Goal: Task Accomplishment & Management: Use online tool/utility

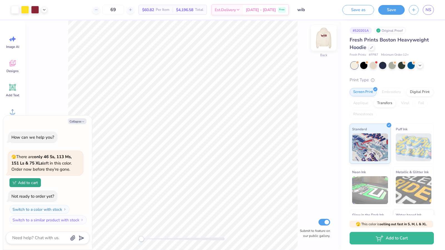
click at [331, 41] on img at bounding box center [324, 38] width 22 height 22
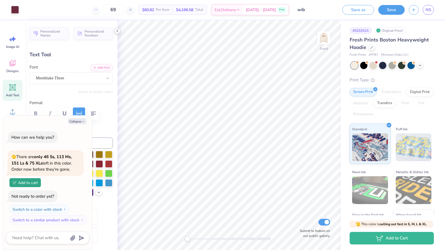
click at [117, 30] on polyline at bounding box center [117, 31] width 1 height 2
type textarea "x"
type textarea "WI"
type textarea "x"
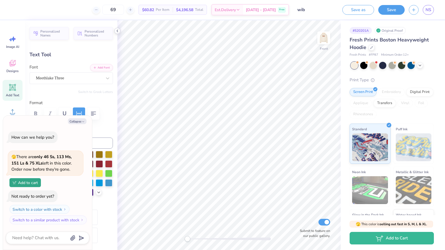
type textarea "W"
type textarea "x"
type textarea "Wome"
type textarea "x"
type textarea "Women"
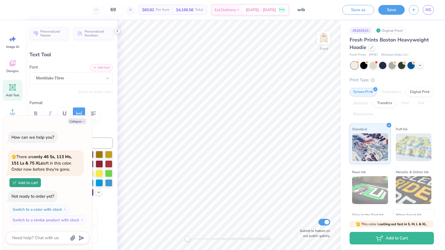
type textarea "x"
type textarea "Womenb"
type textarea "x"
type textarea "Womenb"
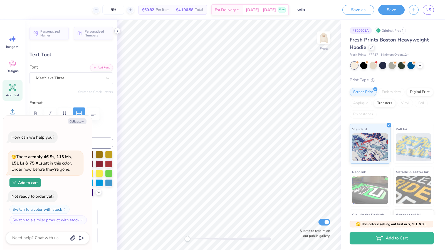
type textarea "x"
type textarea "Womenb"
type textarea "x"
type textarea "Womenb"
click at [73, 120] on button "Collapse" at bounding box center [77, 121] width 19 height 6
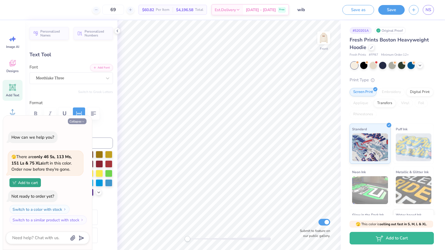
type textarea "x"
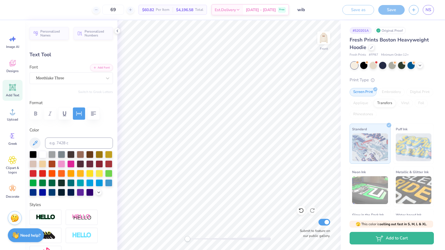
click at [73, 120] on div "Format" at bounding box center [72, 111] width 84 height 22
type textarea "Women In Business"
click at [92, 117] on button "button" at bounding box center [93, 113] width 12 height 12
click at [92, 115] on icon "button" at bounding box center [93, 113] width 7 height 7
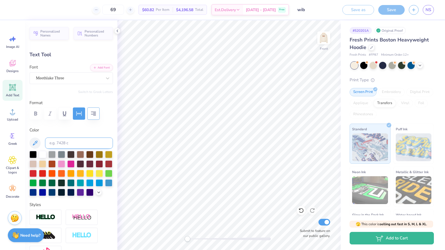
scroll to position [219, 0]
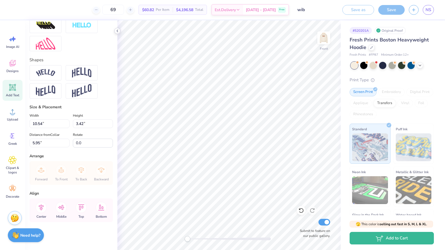
click at [119, 30] on icon at bounding box center [117, 31] width 4 height 4
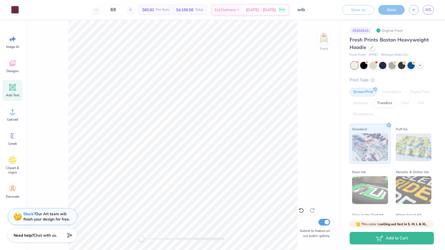
type input "18.36"
type input "1.21"
type input "7.06"
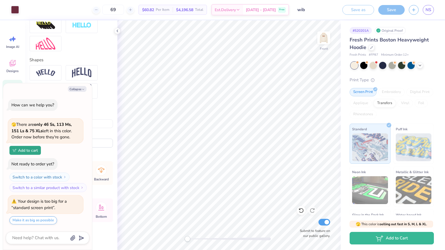
type textarea "x"
type input "3.89"
type input "0.48"
type input "9.89"
click at [393, 11] on div "Save" at bounding box center [392, 10] width 26 height 10
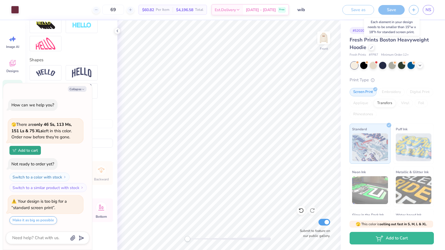
click at [392, 10] on div "Save" at bounding box center [392, 10] width 26 height 10
type textarea "x"
type input "18.36"
type input "1.21"
type input "7.06"
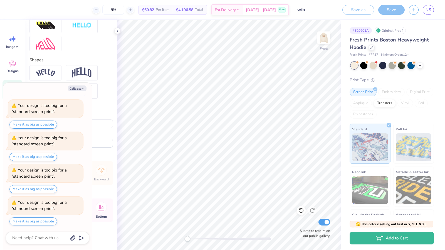
scroll to position [4, 3]
click at [26, 122] on button "Make it as big as possible" at bounding box center [33, 125] width 48 height 8
type textarea "x"
type input "15.00"
type input "0.99"
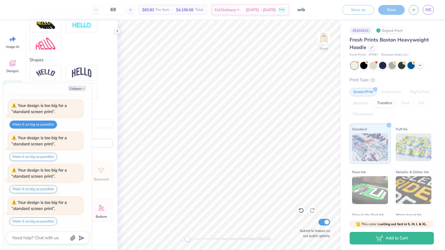
type input "7.28"
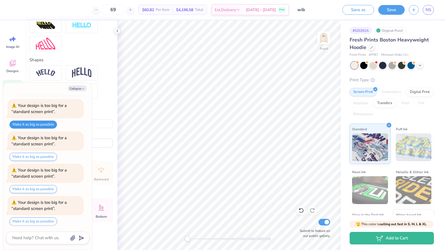
click at [26, 122] on button "Make it as big as possible" at bounding box center [33, 125] width 48 height 8
type textarea "x"
type input "7.31"
type textarea "x"
type input "3.89"
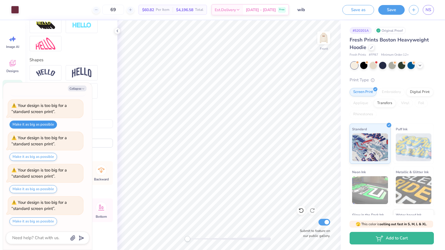
type input "0.48"
type input "8.78"
click at [390, 9] on button "Save" at bounding box center [392, 9] width 26 height 10
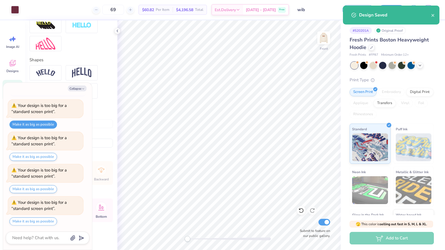
scroll to position [95, 0]
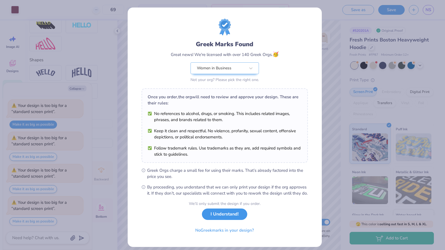
click at [231, 220] on button "I Understand!" at bounding box center [224, 214] width 45 height 11
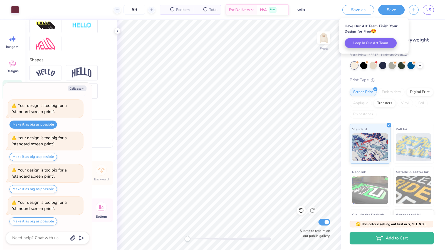
scroll to position [87, 0]
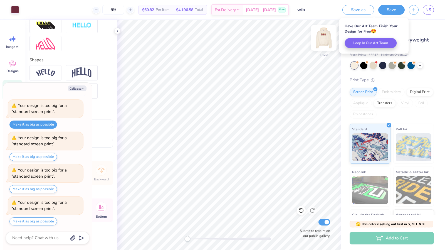
click at [324, 39] on img at bounding box center [324, 38] width 22 height 22
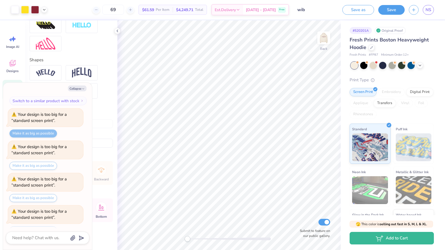
scroll to position [95, 0]
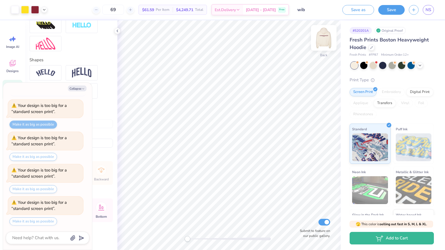
click at [328, 40] on img at bounding box center [324, 38] width 22 height 22
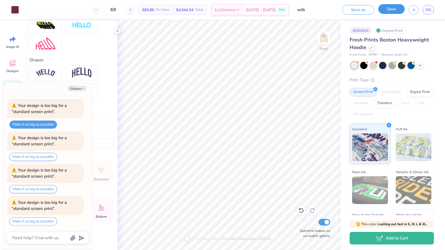
click at [391, 12] on button "Save" at bounding box center [392, 9] width 26 height 10
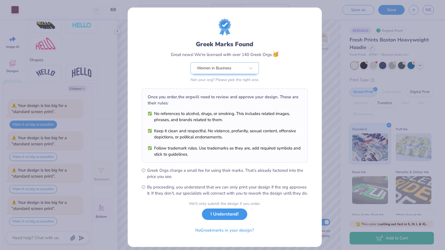
click at [229, 220] on button "I Understand!" at bounding box center [224, 214] width 45 height 11
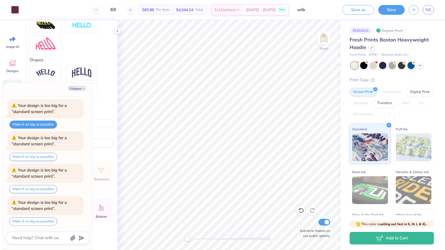
type textarea "x"
type input "15.00"
type input "0.99"
type input "7.31"
type textarea "x"
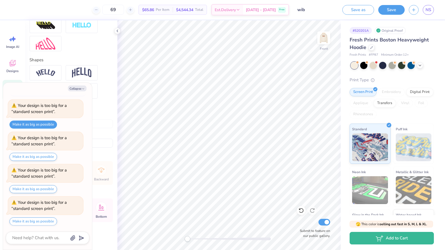
type input "7.13"
type textarea "x"
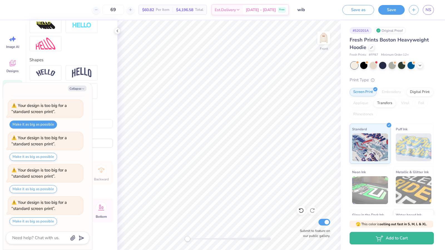
type textarea "WI"
type textarea "x"
type textarea "WIB"
type textarea "x"
type input "7.31"
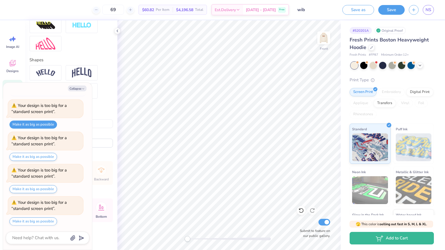
type textarea "x"
type input "2.98"
type input "0.97"
type input "5.01"
type textarea "x"
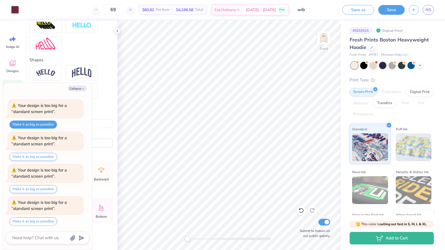
type input "3.89"
type input "0.48"
type input "8.78"
type textarea "x"
type input "15.00"
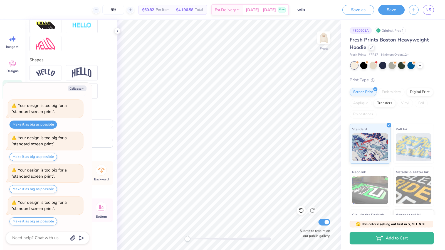
type input "0.99"
type input "7.31"
type textarea "x"
type input "2.98"
type input "0.97"
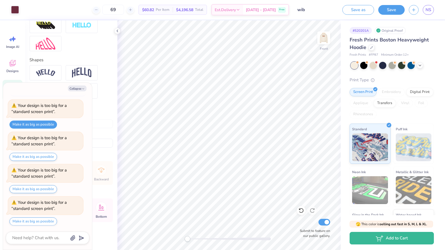
type input "5.01"
type textarea "x"
type input "8.78"
type input "2.85"
type textarea "x"
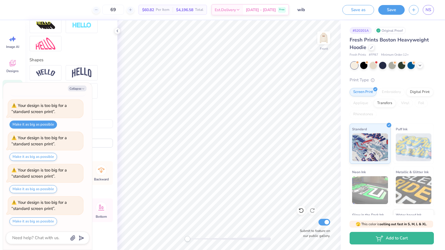
type input "11.58"
type input "3.76"
type input "5.34"
type textarea "x"
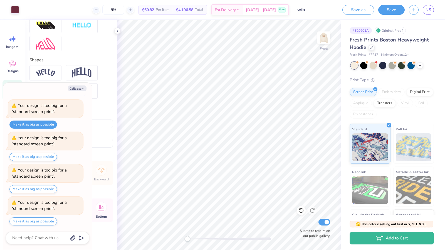
type input "5.72"
type textarea "x"
type input "15.00"
type input "0.99"
type input "10.61"
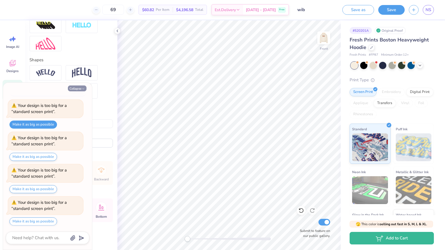
click at [74, 90] on button "Collapse" at bounding box center [77, 88] width 19 height 6
type textarea "x"
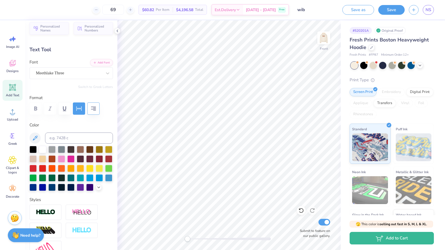
scroll to position [0, 0]
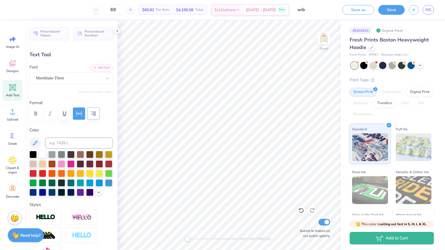
type input "11.58"
type input "3.76"
type input "5.72"
click at [64, 78] on div "Meethlake Three" at bounding box center [68, 78] width 67 height 9
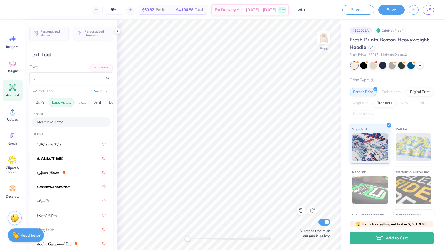
click at [61, 103] on button "Handwriting" at bounding box center [62, 102] width 26 height 9
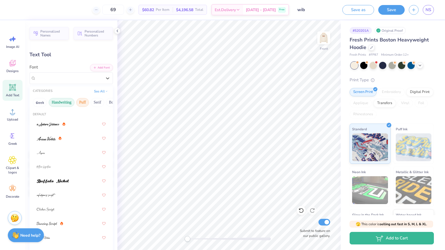
click at [82, 102] on button "Puff" at bounding box center [82, 102] width 13 height 9
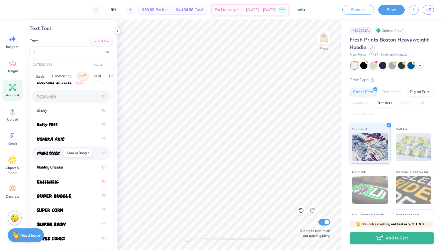
scroll to position [27, 0]
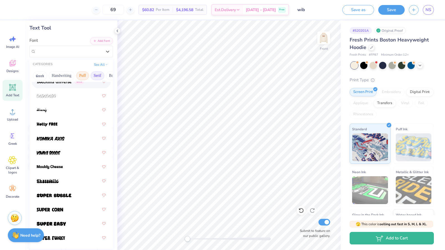
click at [96, 76] on button "Serif" at bounding box center [98, 75] width 14 height 9
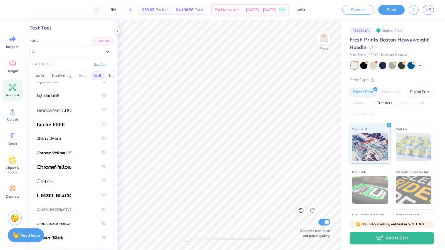
scroll to position [698, 0]
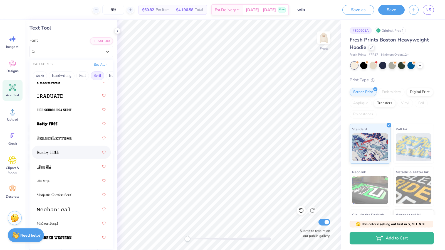
click at [46, 152] on img at bounding box center [48, 153] width 23 height 4
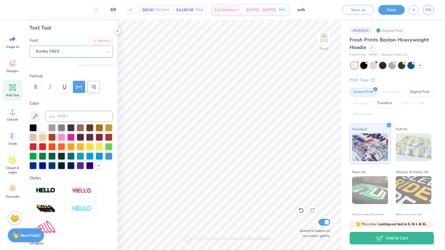
click at [67, 53] on div "Koldby FREE" at bounding box center [68, 51] width 67 height 9
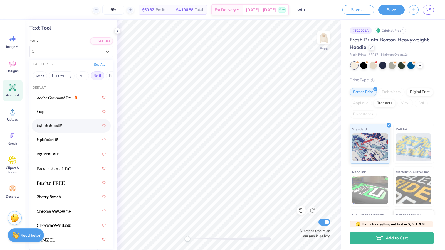
scroll to position [38, 0]
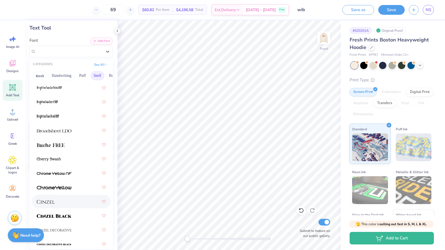
click at [57, 201] on div at bounding box center [71, 202] width 69 height 10
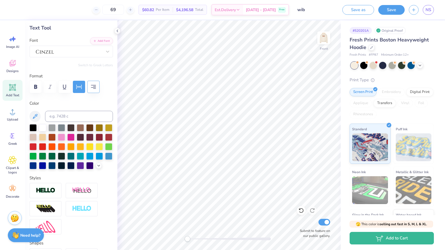
click at [48, 45] on div "Font" at bounding box center [72, 47] width 84 height 20
click at [50, 48] on div at bounding box center [69, 52] width 66 height 8
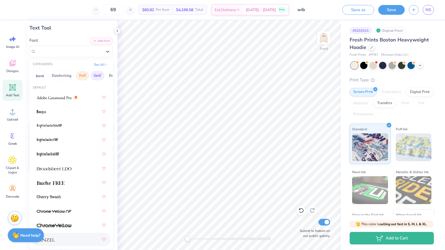
click at [81, 78] on button "Puff" at bounding box center [82, 75] width 13 height 9
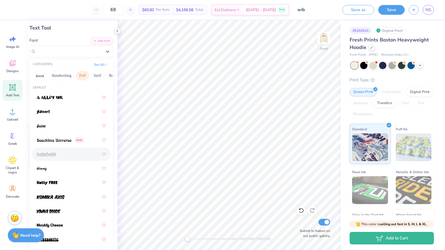
scroll to position [58, 0]
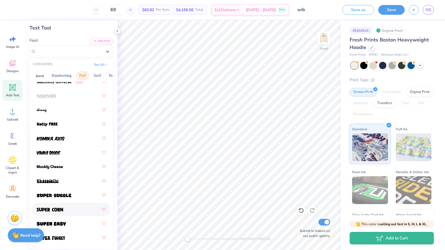
click at [46, 208] on img at bounding box center [50, 210] width 26 height 4
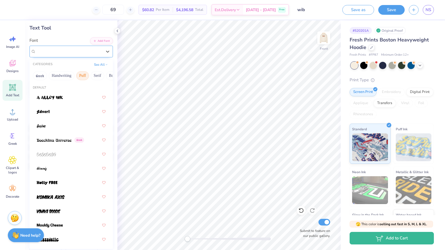
click at [70, 51] on div "Super Corn" at bounding box center [68, 51] width 67 height 9
click at [99, 74] on button "Serif" at bounding box center [98, 75] width 14 height 9
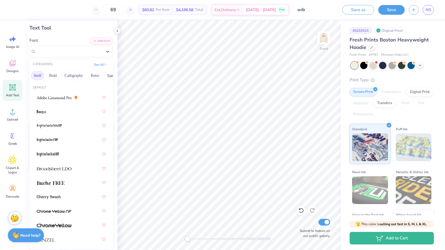
scroll to position [0, 60]
click at [80, 75] on button "Calligraphy" at bounding box center [73, 75] width 24 height 9
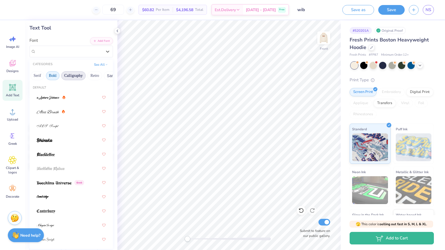
click at [54, 75] on button "Bold" at bounding box center [53, 75] width 14 height 9
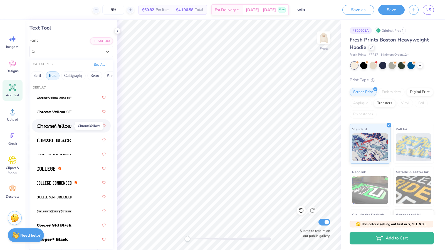
click at [62, 125] on img at bounding box center [54, 126] width 35 height 4
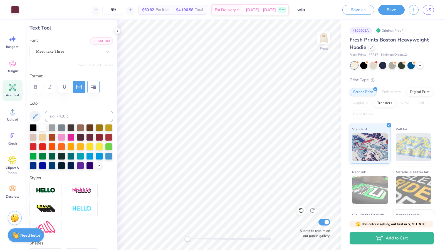
type input "15.00"
type input "0.99"
type input "10.61"
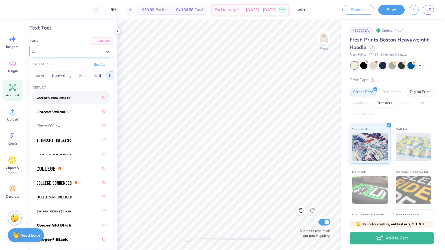
click at [66, 51] on div "Meethlake Three" at bounding box center [68, 51] width 67 height 9
click at [65, 124] on div "ChromeYellow" at bounding box center [71, 126] width 69 height 10
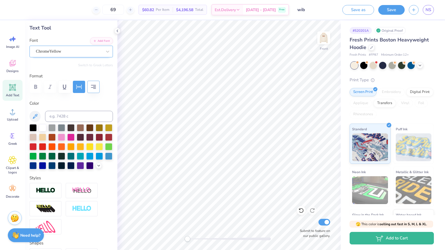
click at [62, 54] on div "ChromeYellow" at bounding box center [68, 51] width 67 height 9
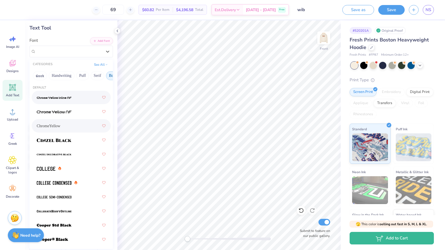
click at [64, 94] on div at bounding box center [71, 97] width 69 height 10
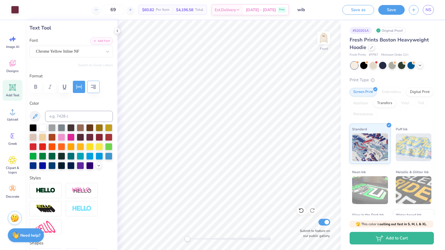
type input "12.45"
type input "0.98"
click at [61, 55] on div "Chrome Yellow Inline NF" at bounding box center [68, 51] width 67 height 9
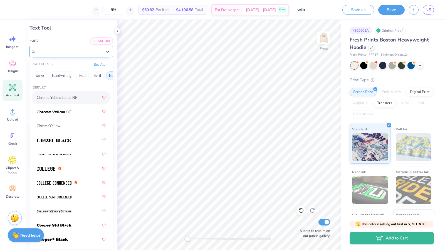
click at [60, 50] on span "Chrome Yellow Inline NF" at bounding box center [57, 51] width 43 height 6
click at [64, 112] on img at bounding box center [54, 112] width 35 height 4
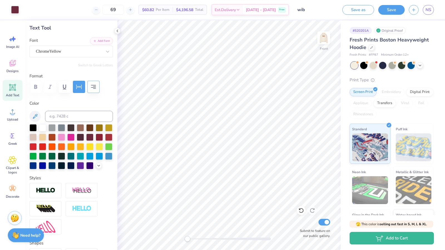
type input "9.29"
type input "3.56"
type input "5.82"
type input "12.66"
type input "0.96"
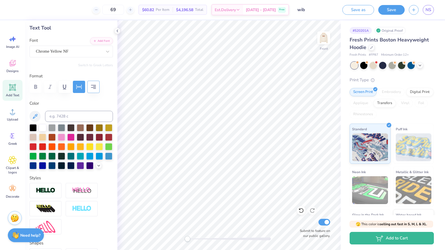
type input "10.62"
type input "8.81"
type input "0.67"
type input "10.91"
type input "3.89"
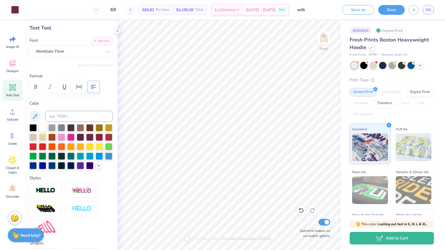
type input "0.48"
type input "12.39"
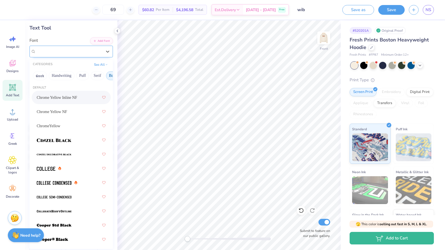
click at [90, 53] on div "Meethlake Three" at bounding box center [68, 51] width 67 height 9
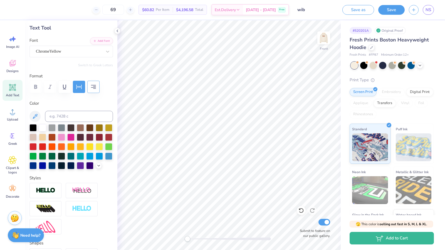
type input "9.29"
type input "3.56"
type input "6.01"
type input "8.81"
type input "0.67"
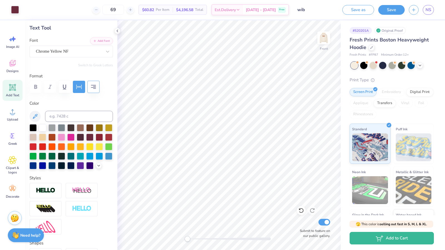
type input "10.09"
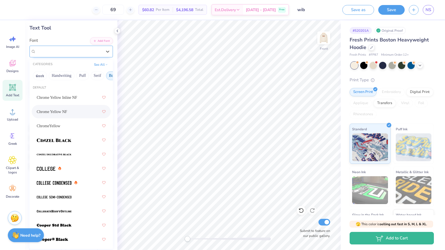
click at [62, 51] on div "Chrome Yellow NF" at bounding box center [68, 51] width 67 height 9
click at [57, 126] on span "ChromeYellow" at bounding box center [49, 126] width 24 height 6
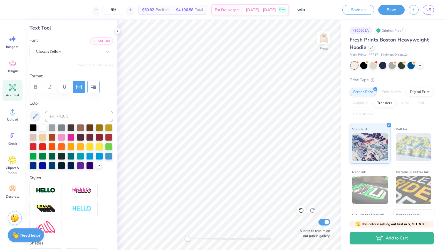
type input "7.30"
type input "0.56"
type input "10.20"
click at [79, 87] on icon "button" at bounding box center [79, 87] width 5 height 4
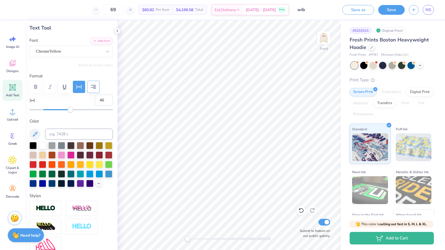
type input "47"
drag, startPoint x: 45, startPoint y: 111, endPoint x: 74, endPoint y: 111, distance: 29.5
click at [74, 111] on div "Accessibility label" at bounding box center [74, 110] width 6 height 6
type input "18"
drag, startPoint x: 74, startPoint y: 111, endPoint x: 55, endPoint y: 108, distance: 19.7
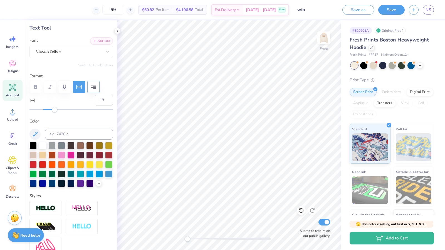
click at [55, 108] on div "Accessibility label" at bounding box center [55, 110] width 6 height 6
type input "7"
drag, startPoint x: 55, startPoint y: 108, endPoint x: 47, endPoint y: 107, distance: 7.3
click at [47, 107] on div "Accessibility label" at bounding box center [48, 110] width 6 height 6
type input "16"
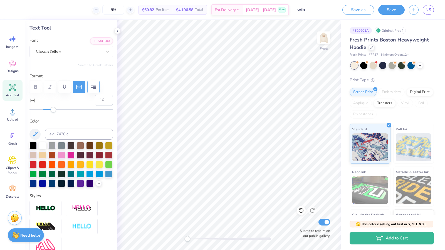
drag, startPoint x: 47, startPoint y: 107, endPoint x: 53, endPoint y: 107, distance: 5.9
click at [53, 107] on div "Accessibility label" at bounding box center [53, 110] width 6 height 6
type input "9.29"
type input "3.56"
type input "6.01"
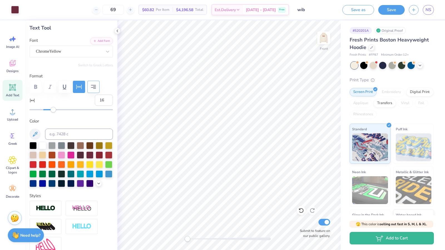
type input "2"
type input "9.07"
type input "0.56"
type input "10.20"
type input "16"
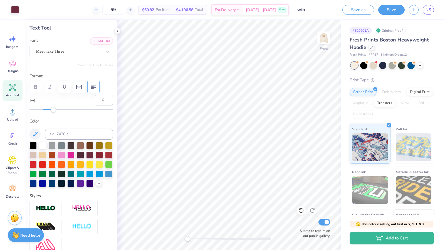
type input "3.89"
type input "0.48"
type input "12.39"
type input "0"
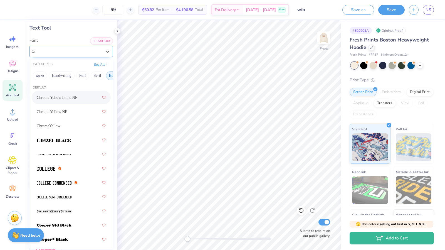
click at [55, 49] on div "Meethlake Three" at bounding box center [68, 51] width 67 height 9
click at [55, 129] on div "ChromeYellow" at bounding box center [71, 126] width 69 height 10
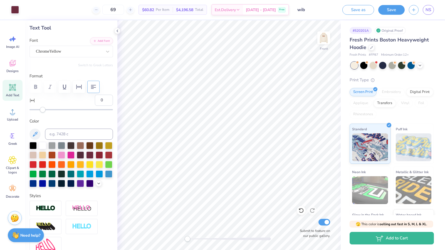
type input "3.85"
type input "0.44"
type input "12.41"
type input "9.07"
type input "0.56"
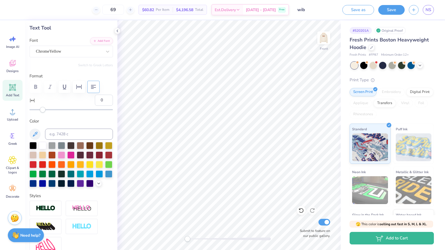
type input "9.92"
type input "1"
drag, startPoint x: 52, startPoint y: 111, endPoint x: 43, endPoint y: 109, distance: 8.3
click at [43, 109] on div "Accessibility label" at bounding box center [44, 110] width 6 height 6
type input "3.85"
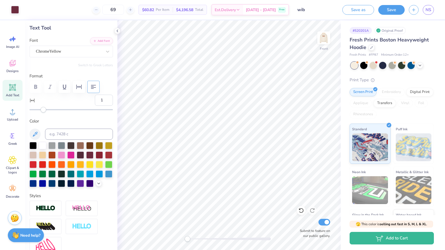
type input "0.44"
type input "10.92"
type input "0"
type input "9.29"
type input "3.56"
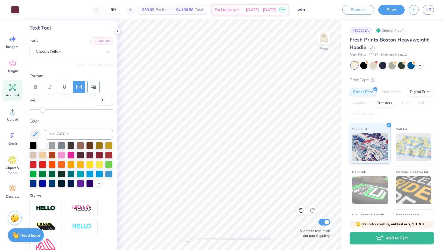
type input "5.85"
type input "2"
click at [98, 56] on div "ChromeYellow" at bounding box center [72, 52] width 84 height 12
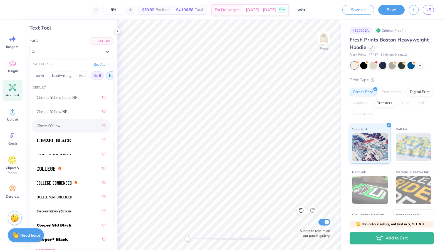
click at [96, 77] on button "Serif" at bounding box center [98, 75] width 14 height 9
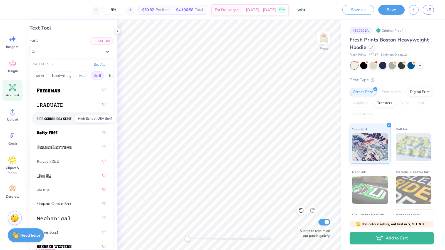
scroll to position [689, 0]
click at [61, 173] on div at bounding box center [71, 175] width 69 height 10
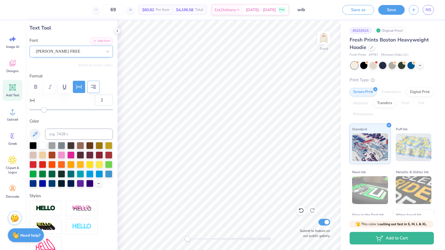
click at [90, 54] on div "[PERSON_NAME] FREE" at bounding box center [68, 51] width 67 height 9
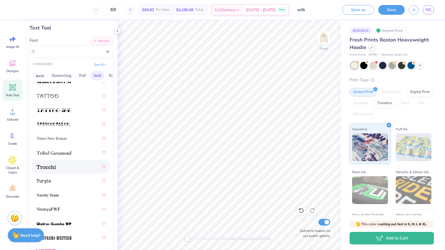
scroll to position [967, 0]
click at [59, 180] on div at bounding box center [71, 181] width 69 height 10
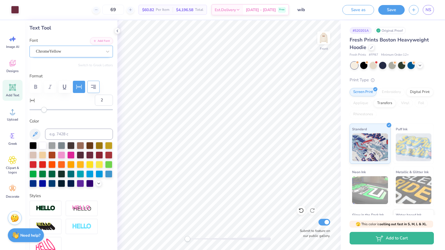
type input "7.17"
type input "0.56"
type input "9.92"
type input "1"
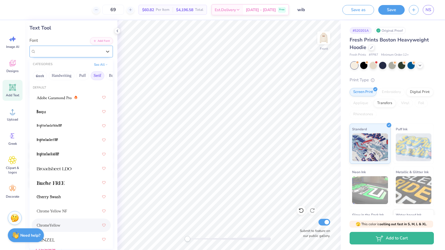
click at [79, 48] on div "ChromeYellow" at bounding box center [68, 51] width 67 height 9
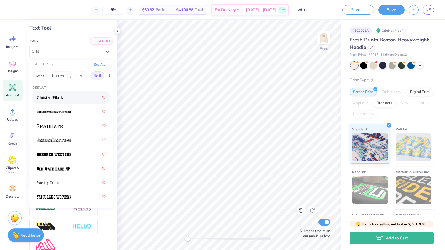
type input "t"
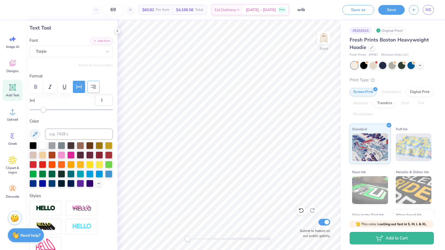
type input "8.63"
type input "3.72"
type input "5.77"
type input "2"
type input "7.17"
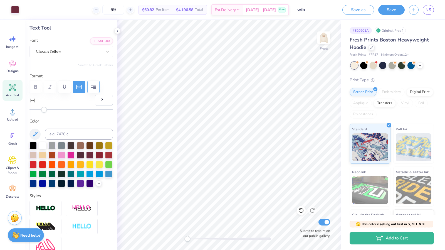
type input "0.56"
type input "9.92"
type input "1"
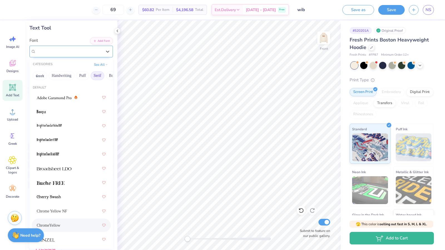
click at [73, 51] on div "ChromeYellow" at bounding box center [68, 51] width 67 height 9
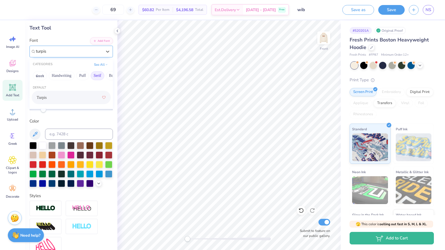
type input "turpis"
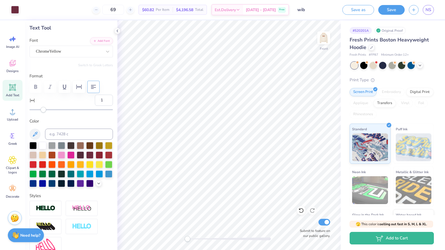
type input "3.85"
type input "0.44"
type input "10.86"
type input "0"
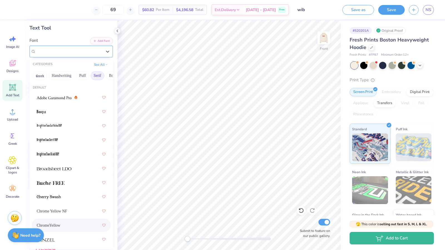
click at [49, 53] on div "ChromeYellow" at bounding box center [68, 51] width 67 height 9
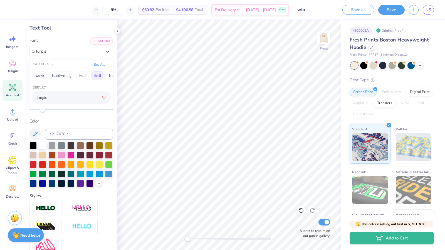
type input "turpis"
type input "3.38"
type input "0.48"
type input "10.84"
type input "7.30"
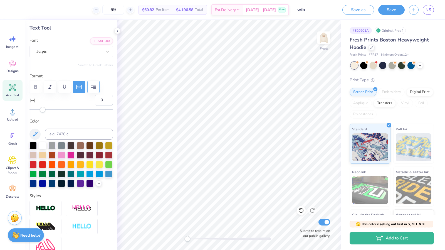
type input "0.56"
type input "9.91"
type input "1"
type input "8.63"
type input "3.72"
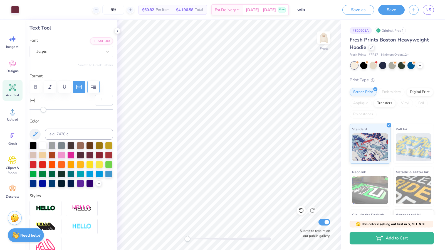
type input "5.77"
type input "2"
type input "10.15"
type input "4.37"
type input "7.30"
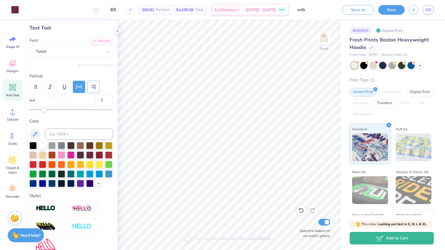
type input "0.56"
type input "9.91"
type input "1"
type input "10.15"
type input "4.37"
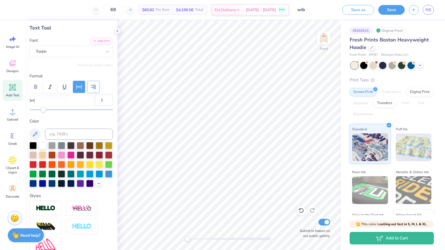
type input "5.77"
type input "2"
type input "3.38"
type input "0.48"
type input "10.84"
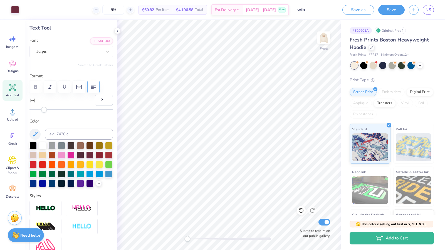
type input "0"
type input "10.15"
type input "4.37"
type input "5.64"
type input "2"
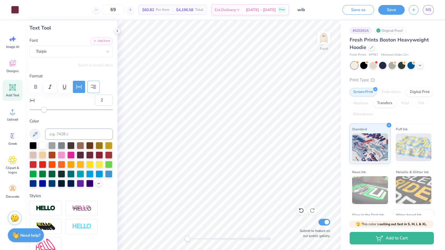
type input "7.30"
type input "0.56"
type input "12.77"
type input "4"
click at [45, 109] on div "Accessibility label" at bounding box center [46, 110] width 6 height 6
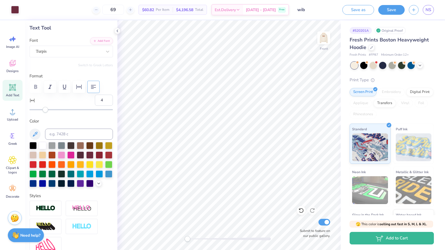
type input "3.38"
type input "0.48"
click at [398, 53] on span "Minimum Order: 12 +" at bounding box center [395, 55] width 28 height 5
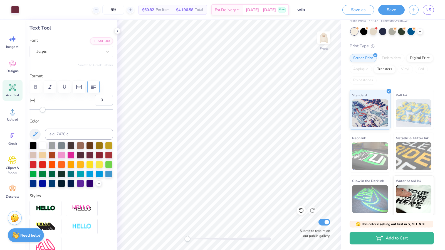
scroll to position [0, 0]
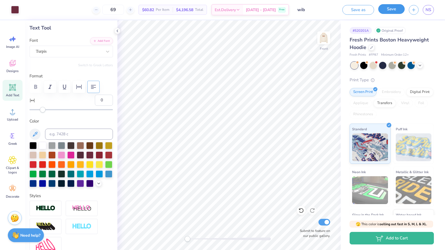
click at [391, 10] on button "Save" at bounding box center [392, 9] width 26 height 10
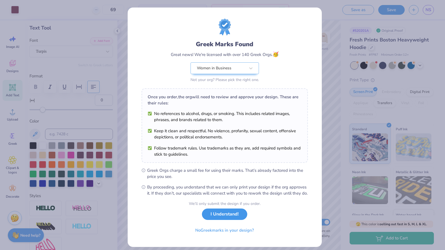
click at [234, 220] on button "I Understand!" at bounding box center [224, 214] width 45 height 11
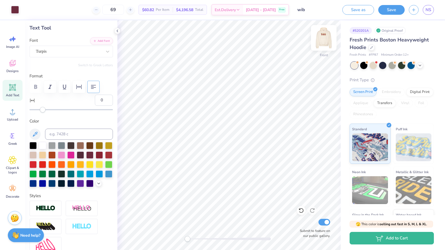
click at [330, 38] on div at bounding box center [324, 38] width 26 height 26
click at [391, 13] on button "Save" at bounding box center [392, 9] width 26 height 10
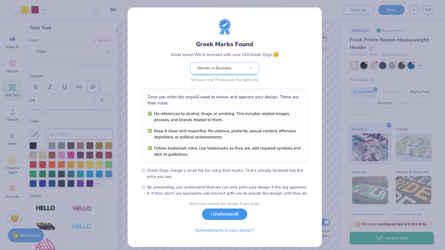
click at [234, 220] on button "I Understand!" at bounding box center [224, 214] width 45 height 11
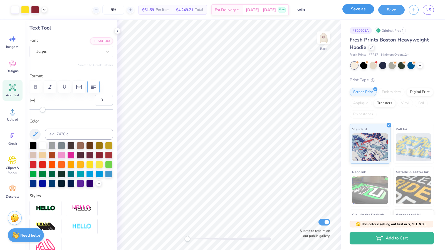
click at [359, 11] on button "Save as" at bounding box center [359, 9] width 32 height 10
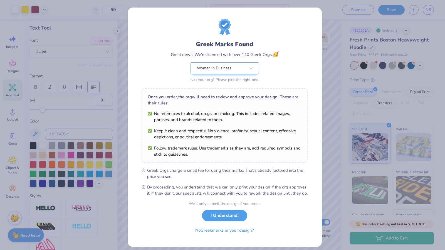
click at [235, 230] on div "We’ll only submit the design if you order. I Understand! No Greek marks in your…" at bounding box center [225, 218] width 72 height 35
click at [232, 220] on button "I Understand!" at bounding box center [224, 214] width 45 height 11
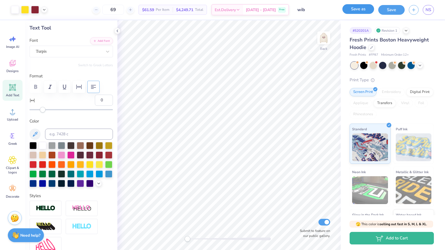
click at [361, 12] on button "Save as" at bounding box center [359, 9] width 32 height 10
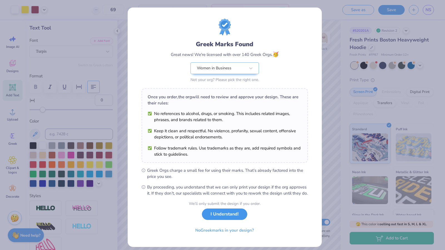
click at [230, 220] on button "I Understand!" at bounding box center [224, 214] width 45 height 11
